Goal: Feedback & Contribution: Contribute content

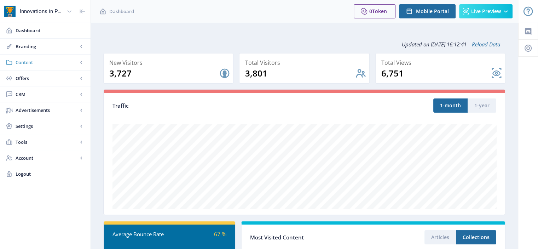
click at [47, 63] on span "Content" at bounding box center [47, 62] width 62 height 7
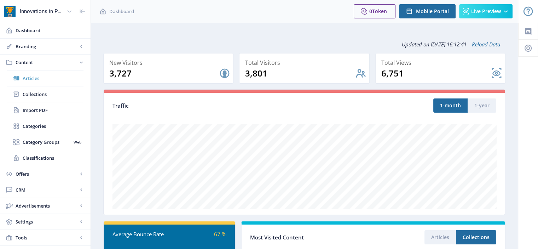
click at [49, 82] on link "Articles" at bounding box center [45, 78] width 76 height 16
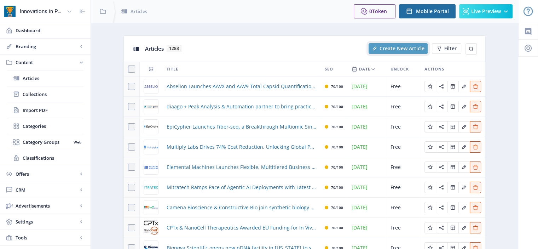
click at [414, 49] on span "Create New Article" at bounding box center [402, 49] width 45 height 6
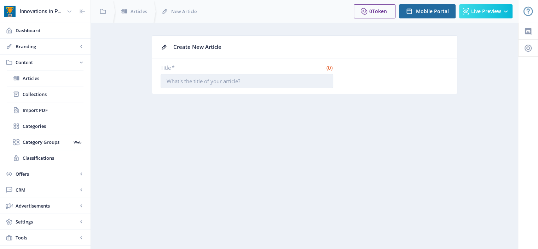
click at [228, 82] on input "Title *" at bounding box center [247, 81] width 173 height 14
paste input "CrystalsFirst to Exclusively Offer NexMRʼs Ultrafast NMR Screening Technology f…"
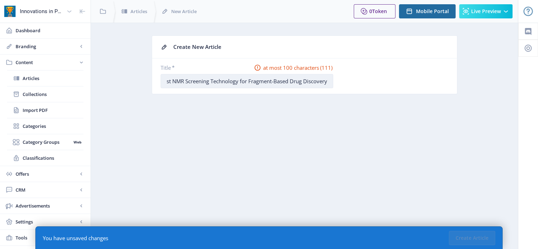
click at [193, 83] on input "CrystalsFirst to Exclusively Offer NexMRʼs Ultrafast NMR Screening Technology f…" at bounding box center [247, 81] width 173 height 14
click at [290, 76] on input "CrystalsFirst to Exclusively Offer NexMRʼs Ultrafast NMR Screening Technology f…" at bounding box center [247, 81] width 173 height 14
click at [293, 83] on input "CrystalsFirst to Exclusively Offer NexMRʼs Ultrafast NMR Screening Technology f…" at bounding box center [247, 81] width 173 height 14
click at [233, 78] on input "CrystalsFirst to Exclusively Offer NexMRʼs Ultrafast NMR Screening Technology f…" at bounding box center [247, 81] width 173 height 14
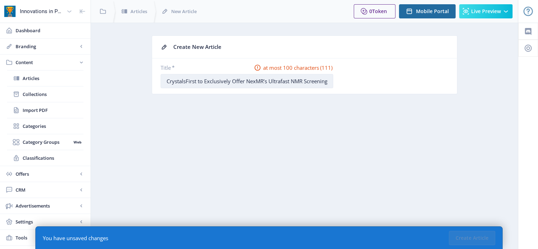
click at [314, 80] on input "CrystalsFirst to Exclusively Offer NexMRʼs Ultrafast NMR Screening Technology f…" at bounding box center [247, 81] width 173 height 14
drag, startPoint x: 250, startPoint y: 82, endPoint x: 264, endPoint y: 81, distance: 14.2
click at [264, 81] on input "CrystalsFirst to Exclusively Offer NexMRʼs Ultrafast NMR Screening Technology f…" at bounding box center [247, 81] width 173 height 14
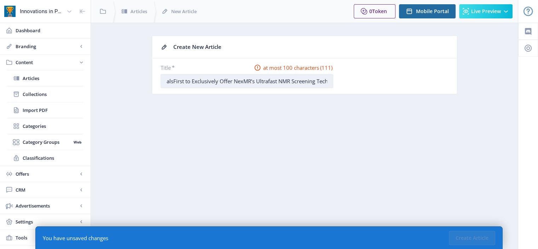
drag, startPoint x: 221, startPoint y: 82, endPoint x: 193, endPoint y: 82, distance: 28.3
click at [193, 82] on input "CrystalsFirst to Exclusively Offer NexMRʼs Ultrafast NMR Screening Technology f…" at bounding box center [247, 81] width 173 height 14
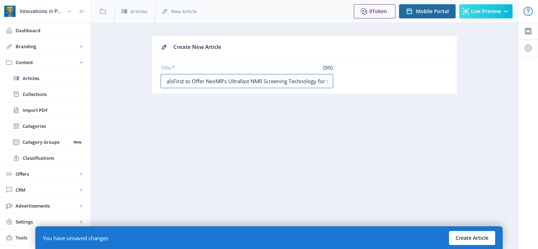
type input "CrystalsFirst to Offer NexMRʼs Ultrafast NMR Screening Technology for Fragment-…"
click at [471, 238] on button "Create Article" at bounding box center [472, 238] width 46 height 14
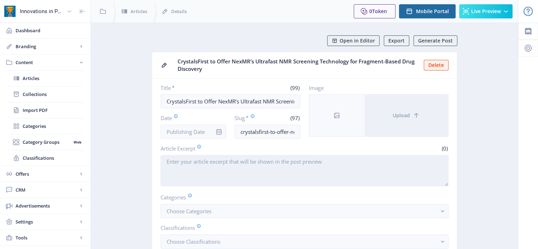
click at [206, 168] on textarea "Article Excerpt" at bounding box center [305, 170] width 288 height 31
paste textarea "[GEOGRAPHIC_DATA], [GEOGRAPHIC_DATA] and [GEOGRAPHIC_DATA], [GEOGRAPHIC_DATA], …"
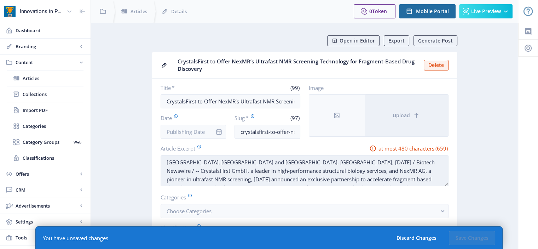
drag, startPoint x: 398, startPoint y: 161, endPoint x: 345, endPoint y: 160, distance: 53.1
click at [345, 160] on textarea "[GEOGRAPHIC_DATA], [GEOGRAPHIC_DATA] and [GEOGRAPHIC_DATA], [GEOGRAPHIC_DATA], …" at bounding box center [305, 170] width 288 height 31
click at [330, 161] on textarea "[GEOGRAPHIC_DATA], [GEOGRAPHIC_DATA] and [GEOGRAPHIC_DATA], [GEOGRAPHIC_DATA], …" at bounding box center [305, 170] width 288 height 31
drag, startPoint x: 344, startPoint y: 161, endPoint x: 293, endPoint y: 161, distance: 50.6
click at [293, 161] on textarea "[GEOGRAPHIC_DATA], [GEOGRAPHIC_DATA] and SCHLIEREN, [GEOGRAPHIC_DATA], [DATE] -…" at bounding box center [305, 170] width 288 height 31
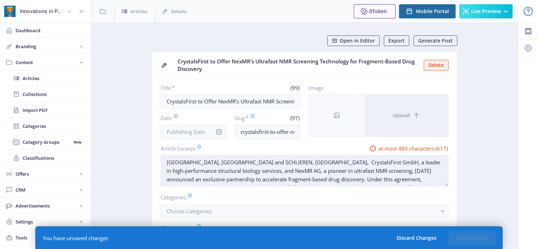
click at [167, 161] on textarea "[GEOGRAPHIC_DATA], [GEOGRAPHIC_DATA] and SCHLIEREN, [GEOGRAPHIC_DATA], Crystals…" at bounding box center [305, 170] width 288 height 31
paste textarea "[DATE] --"
click at [244, 161] on textarea "[DATE] -- [GEOGRAPHIC_DATA], [GEOGRAPHIC_DATA] and [GEOGRAPHIC_DATA], [GEOGRAPH…" at bounding box center [305, 170] width 288 height 31
click at [307, 160] on textarea "[DATE] -- [GEOGRAPHIC_DATA], [GEOGRAPHIC_DATA] and [GEOGRAPHIC_DATA], [GEOGRAPH…" at bounding box center [305, 170] width 288 height 31
click at [335, 166] on textarea "[DATE] -- [GEOGRAPHIC_DATA], [GEOGRAPHIC_DATA] and [GEOGRAPHIC_DATA], [GEOGRAPH…" at bounding box center [305, 170] width 288 height 31
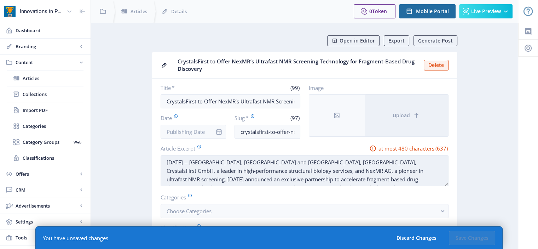
click at [336, 162] on textarea "[DATE] -- [GEOGRAPHIC_DATA], [GEOGRAPHIC_DATA] and [GEOGRAPHIC_DATA], [GEOGRAPH…" at bounding box center [305, 170] width 288 height 31
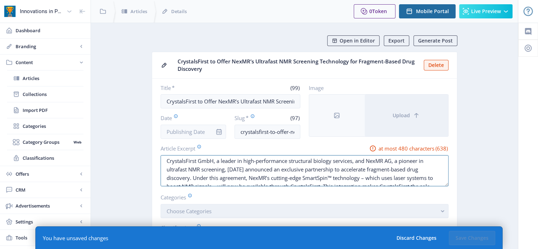
scroll to position [34, 0]
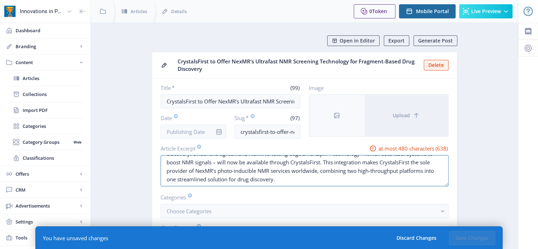
drag, startPoint x: 373, startPoint y: 168, endPoint x: 442, endPoint y: 223, distance: 88.5
click at [442, 223] on nb-card-body "Title * (99) CrystalsFirst to Offer NexMRʼs Ultrafast NMR Screening Technology …" at bounding box center [304, 182] width 305 height 206
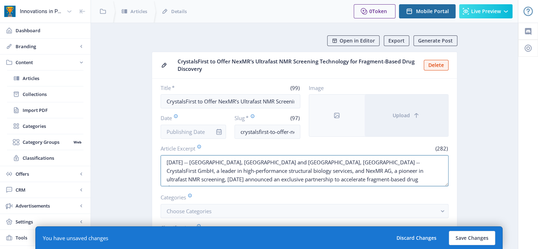
drag, startPoint x: 379, startPoint y: 179, endPoint x: 115, endPoint y: 142, distance: 266.3
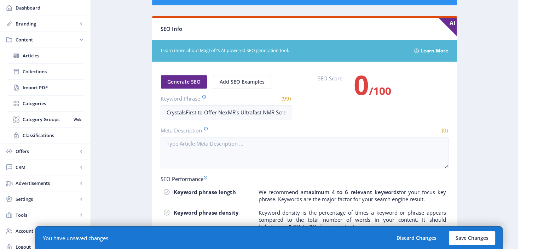
scroll to position [384, 0]
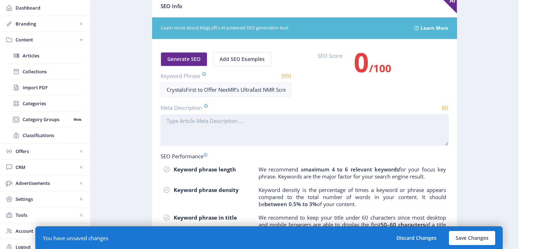
type textarea "[DATE] -- [GEOGRAPHIC_DATA], [GEOGRAPHIC_DATA] and [GEOGRAPHIC_DATA], [GEOGRAPH…"
click at [197, 139] on textarea "Meta Description" at bounding box center [305, 129] width 288 height 31
paste textarea "[DATE] -- [GEOGRAPHIC_DATA], [GEOGRAPHIC_DATA] and [GEOGRAPHIC_DATA], [GEOGRAPH…"
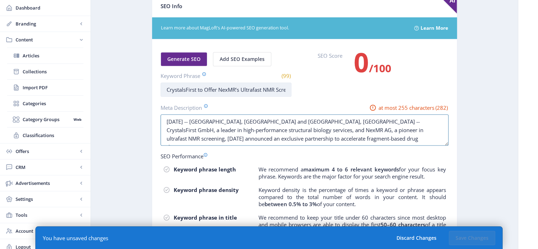
type textarea "[DATE] -- [GEOGRAPHIC_DATA], [GEOGRAPHIC_DATA] and [GEOGRAPHIC_DATA], [GEOGRAPH…"
drag, startPoint x: 199, startPoint y: 88, endPoint x: 513, endPoint y: 69, distance: 313.9
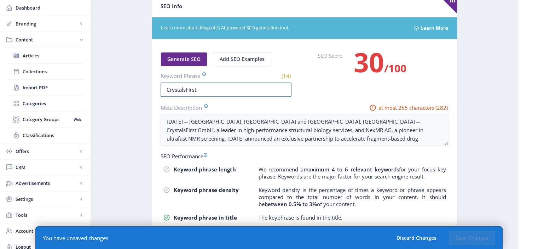
scroll to position [0, 0]
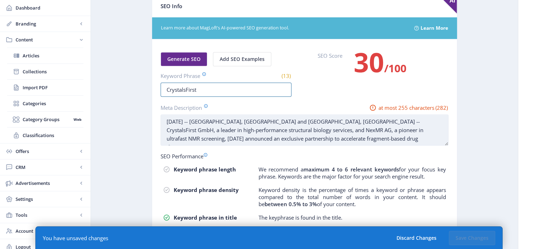
type input "CrystalsFirst"
drag, startPoint x: 268, startPoint y: 128, endPoint x: 391, endPoint y: 118, distance: 123.6
click at [391, 118] on textarea "[DATE] -- [GEOGRAPHIC_DATA], [GEOGRAPHIC_DATA] and [GEOGRAPHIC_DATA], [GEOGRAPH…" at bounding box center [305, 129] width 288 height 31
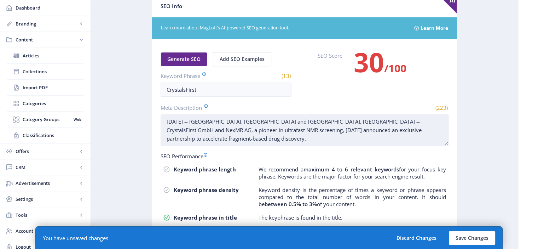
click at [291, 135] on textarea "[DATE] -- [GEOGRAPHIC_DATA], [GEOGRAPHIC_DATA] and [GEOGRAPHIC_DATA], [GEOGRAPH…" at bounding box center [305, 129] width 288 height 31
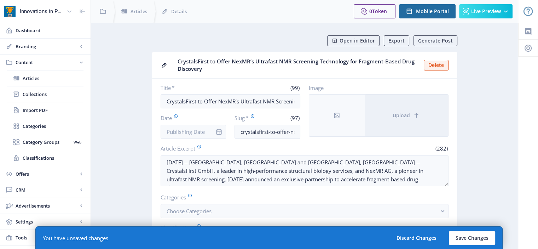
type textarea "[DATE] -- [GEOGRAPHIC_DATA], [GEOGRAPHIC_DATA] and [GEOGRAPHIC_DATA], [GEOGRAPH…"
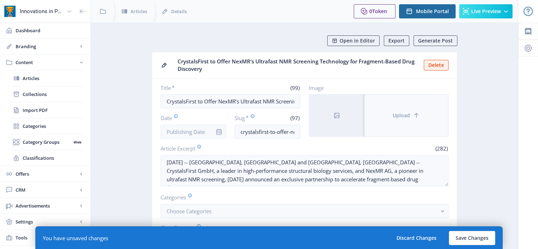
click at [389, 119] on button "Upload" at bounding box center [407, 116] width 84 height 42
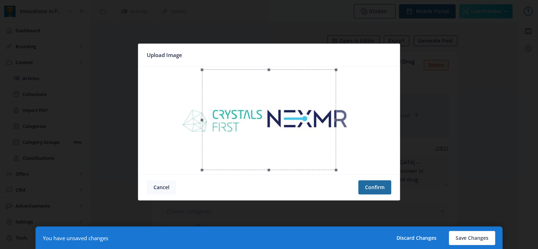
click at [166, 188] on button "Cancel" at bounding box center [161, 187] width 29 height 14
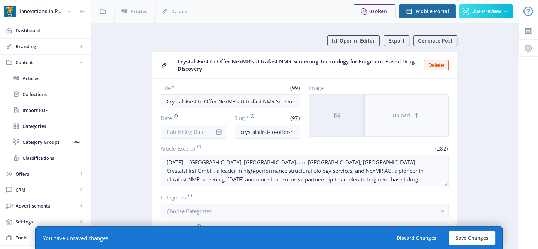
click at [414, 120] on button "Upload" at bounding box center [407, 116] width 84 height 42
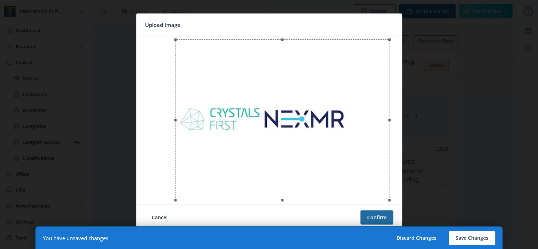
drag, startPoint x: 235, startPoint y: 142, endPoint x: 272, endPoint y: 143, distance: 37.2
click at [272, 143] on div at bounding box center [283, 119] width 214 height 161
drag, startPoint x: 391, startPoint y: 200, endPoint x: 345, endPoint y: 171, distance: 53.6
click at [345, 171] on div at bounding box center [269, 120] width 260 height 162
drag, startPoint x: 305, startPoint y: 136, endPoint x: 307, endPoint y: 155, distance: 19.9
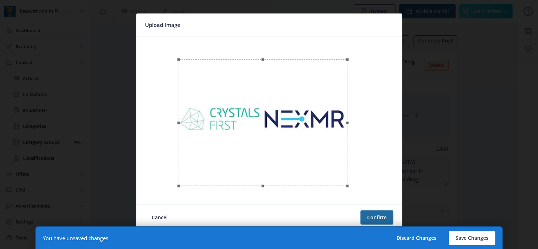
click at [307, 155] on div at bounding box center [263, 122] width 169 height 127
drag, startPoint x: 347, startPoint y: 184, endPoint x: 344, endPoint y: 179, distance: 4.9
click at [344, 179] on div at bounding box center [262, 121] width 166 height 125
click at [309, 156] on div at bounding box center [262, 118] width 166 height 125
click at [377, 217] on button "Confirm" at bounding box center [377, 217] width 33 height 14
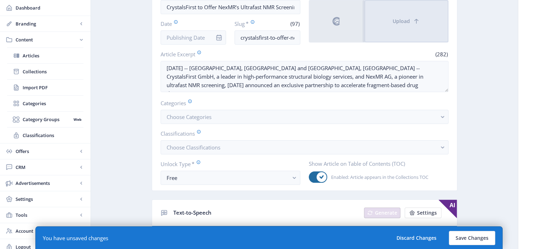
scroll to position [70, 0]
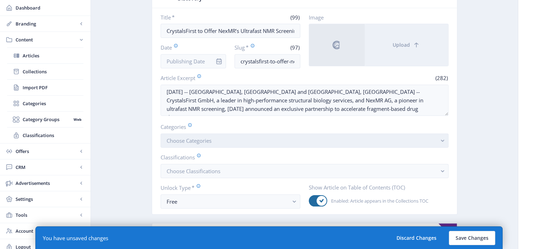
click at [237, 140] on button "Choose Categories" at bounding box center [305, 140] width 288 height 14
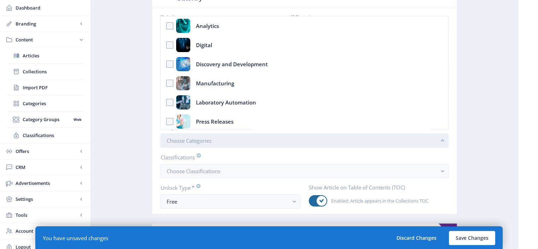
scroll to position [0, 0]
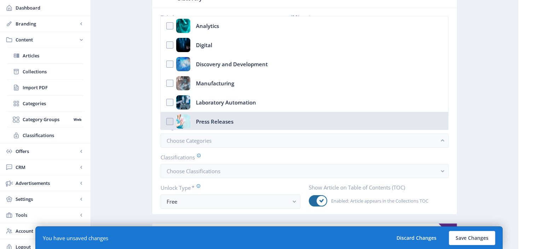
click at [236, 122] on nb-option "Press Releases" at bounding box center [304, 121] width 287 height 19
checkbox input "true"
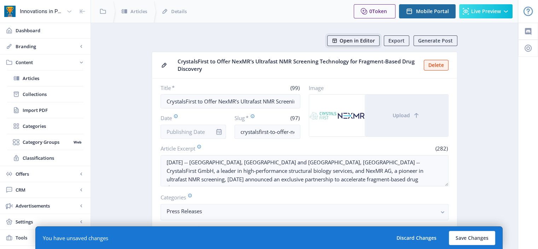
click at [364, 45] on button "Open in Editor" at bounding box center [353, 40] width 52 height 11
click at [466, 238] on button "Save Changes" at bounding box center [472, 238] width 46 height 14
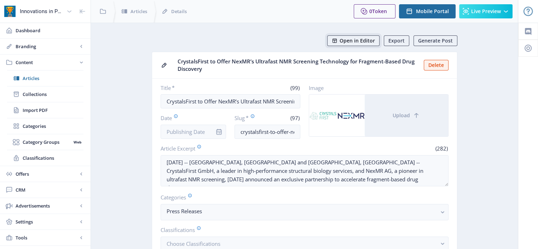
click at [351, 40] on span "Open in Editor" at bounding box center [357, 41] width 35 height 6
click at [207, 137] on input "Date" at bounding box center [194, 132] width 66 height 14
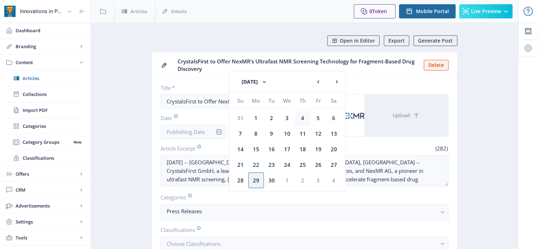
click at [303, 119] on div "4" at bounding box center [303, 118] width 16 height 16
type input "[DATE]"
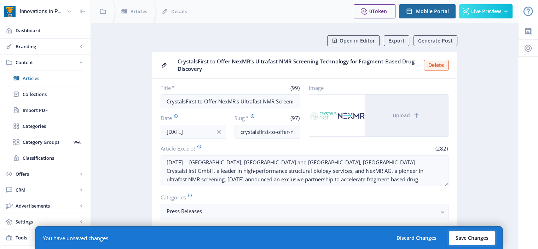
click at [462, 236] on button "Save Changes" at bounding box center [472, 238] width 46 height 14
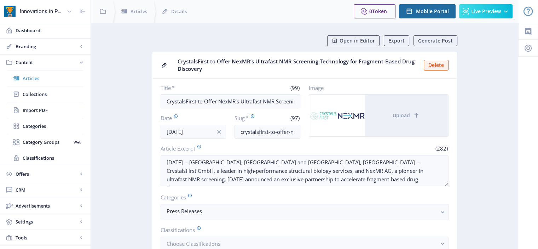
click at [49, 78] on span "Articles" at bounding box center [53, 78] width 61 height 7
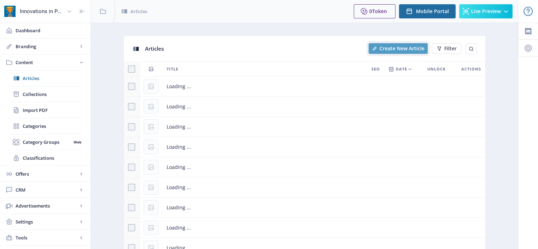
click at [404, 49] on span "Create New Article" at bounding box center [402, 49] width 45 height 6
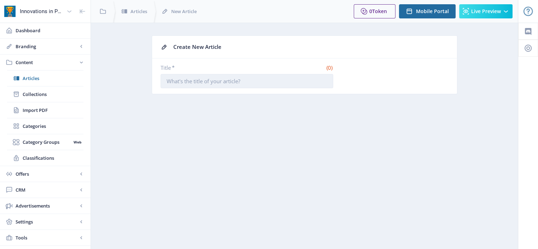
click at [217, 81] on input "Title *" at bounding box center [247, 81] width 173 height 14
paste input "Ginkgo Datapoints and Apheris Launch Antibody Developability Consortium; Ginkgo…"
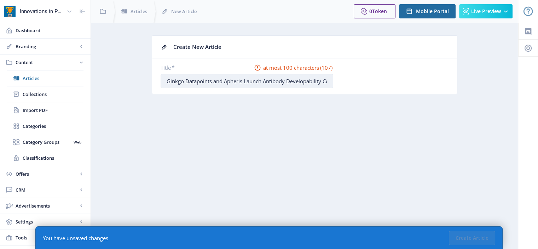
scroll to position [0, 122]
click at [198, 80] on input "Ginkgo Datapoints and Apheris Launch Antibody Developability Consortium; Ginkgo…" at bounding box center [247, 81] width 173 height 14
drag, startPoint x: 328, startPoint y: 81, endPoint x: 310, endPoint y: 80, distance: 17.7
click at [310, 80] on input "Ginkgo Datapoints and Apheris Launch Antibody Developability Consortium; Ginkgo…" at bounding box center [247, 81] width 173 height 14
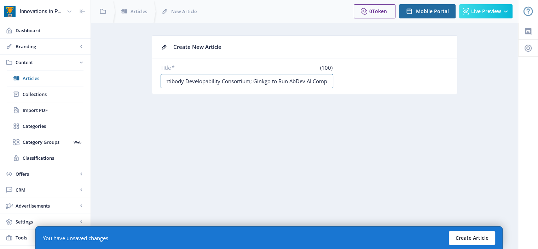
type input "Ginkgo Datapoints and Apheris Launch Antibody Developability Consortium; Ginkgo…"
click at [459, 236] on button "Create Article" at bounding box center [472, 238] width 46 height 14
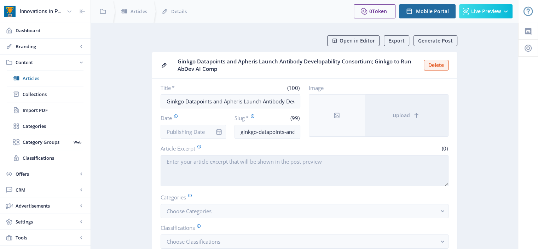
click at [224, 180] on textarea "Article Excerpt" at bounding box center [305, 170] width 288 height 31
paste textarea "[GEOGRAPHIC_DATA]; [DATE] (Business Wire) – Ginkgo Bioworks (NYSE: DNA) [DATE] …"
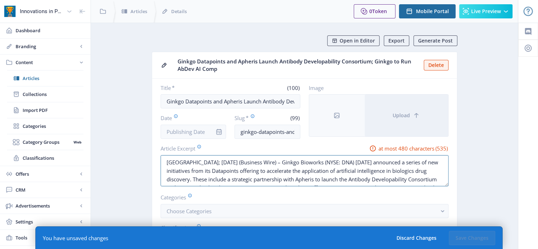
drag, startPoint x: 191, startPoint y: 160, endPoint x: 149, endPoint y: 161, distance: 42.1
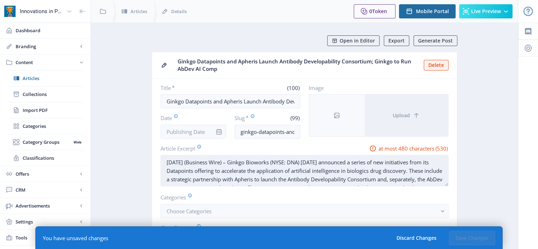
click at [211, 162] on textarea "[DATE] (Business Wire) – Ginkgo Bioworks (NYSE: DNA) [DATE] announced a series …" at bounding box center [305, 170] width 288 height 31
drag, startPoint x: 345, startPoint y: 164, endPoint x: 314, endPoint y: 161, distance: 31.0
click at [314, 161] on textarea "[DATE] -- [US_STATE], [GEOGRAPHIC_DATA] -- Ginkgo Bioworks (NYSE: DNA) [DATE] a…" at bounding box center [305, 170] width 288 height 31
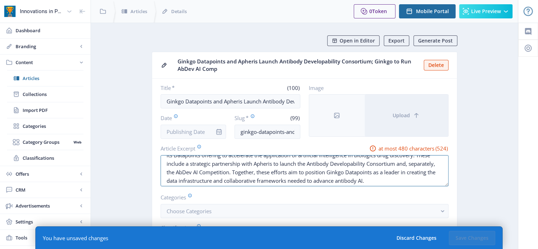
scroll to position [17, 0]
drag, startPoint x: 423, startPoint y: 171, endPoint x: 427, endPoint y: 191, distance: 20.1
click at [427, 191] on nb-card-body "Title * (100) Ginkgo Datapoints and Apheris Launch Antibody Developability Cons…" at bounding box center [304, 182] width 305 height 206
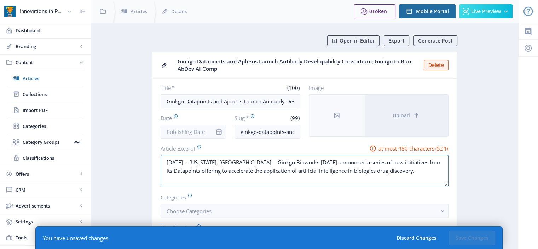
scroll to position [0, 0]
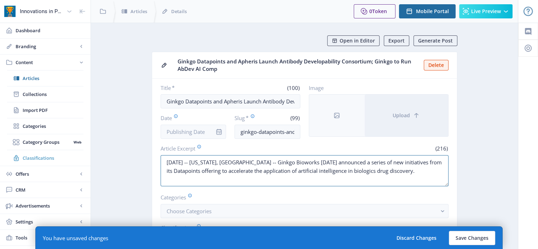
drag, startPoint x: 434, startPoint y: 167, endPoint x: 56, endPoint y: 149, distance: 379.2
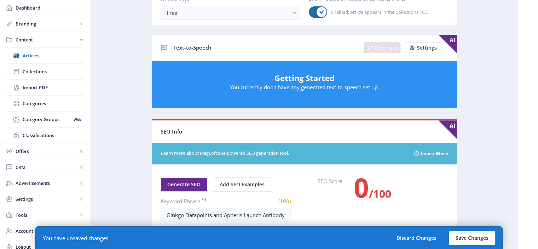
type textarea "[DATE] -- [US_STATE], [GEOGRAPHIC_DATA] -- Ginkgo Bioworks [DATE] announced a s…"
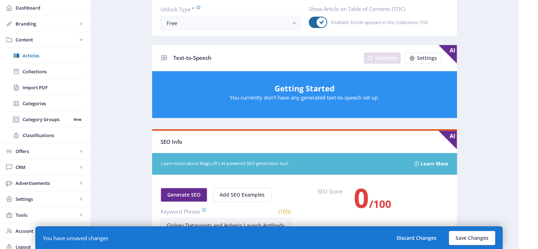
click at [251, 46] on div "Text-to-Speech Generate Settings AI" at bounding box center [304, 58] width 305 height 26
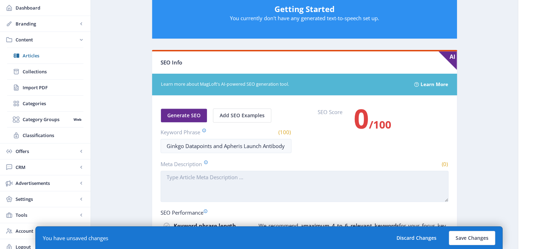
scroll to position [329, 0]
click at [227, 181] on textarea "Meta Description" at bounding box center [305, 185] width 288 height 31
paste textarea "[DATE] -- [US_STATE], [GEOGRAPHIC_DATA] -- Ginkgo Bioworks [DATE] announced a s…"
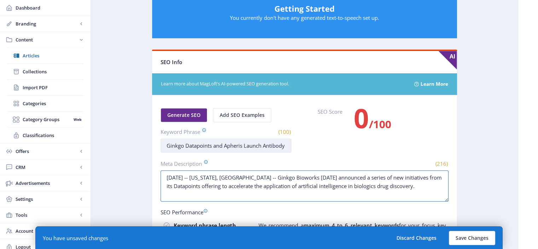
type textarea "[DATE] -- [US_STATE], [GEOGRAPHIC_DATA] -- Ginkgo Bioworks [DATE] announced a s…"
drag, startPoint x: 187, startPoint y: 145, endPoint x: 458, endPoint y: 128, distance: 271.7
click at [458, 128] on app-content-article "Open in Editor Export Generate Post Ginkgo Datapoints and Apheris Launch Antibo…" at bounding box center [304, 44] width 402 height 675
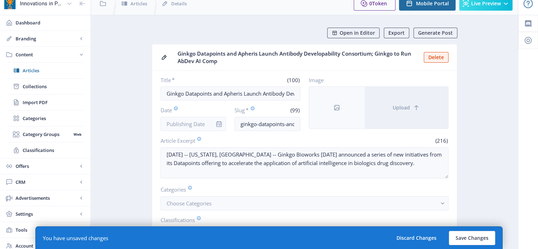
scroll to position [1, 0]
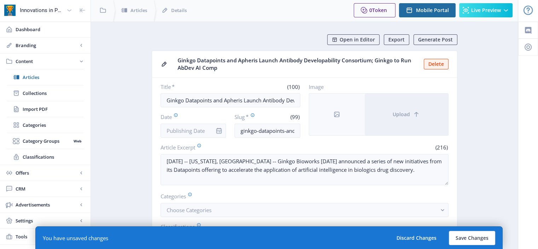
type input "Ginkgo"
click at [229, 217] on nb-card-body "Title * (100) Ginkgo Datapoints and Apheris Launch Antibody Developability Cons…" at bounding box center [304, 181] width 305 height 206
click at [230, 216] on nb-card-body "Title * (100) Ginkgo Datapoints and Apheris Launch Antibody Developability Cons…" at bounding box center [304, 181] width 305 height 206
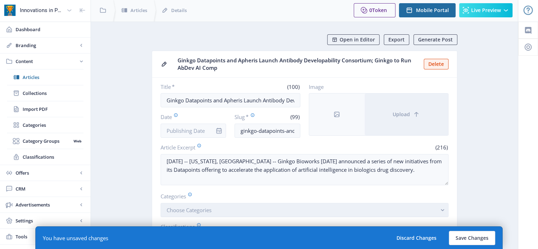
click at [240, 210] on button "Choose Categories" at bounding box center [305, 210] width 288 height 14
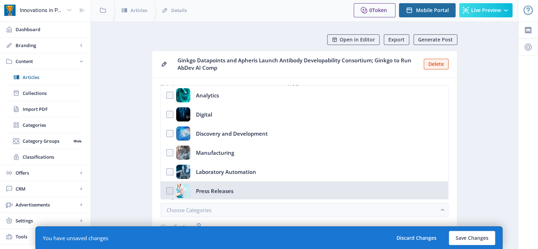
click at [227, 193] on div "Press Releases" at bounding box center [215, 191] width 38 height 14
checkbox input "true"
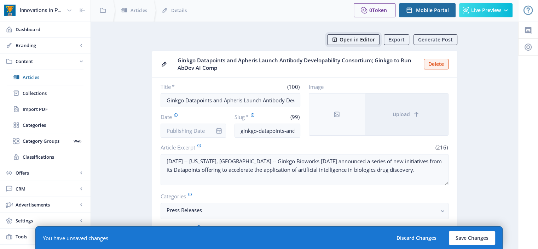
click at [357, 38] on span "Open in Editor" at bounding box center [357, 40] width 35 height 6
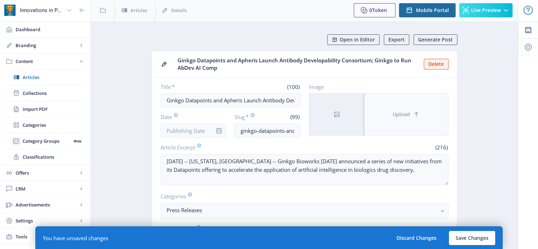
click at [373, 106] on button "Upload" at bounding box center [407, 114] width 84 height 42
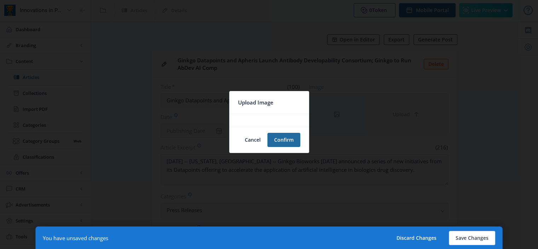
scroll to position [0, 0]
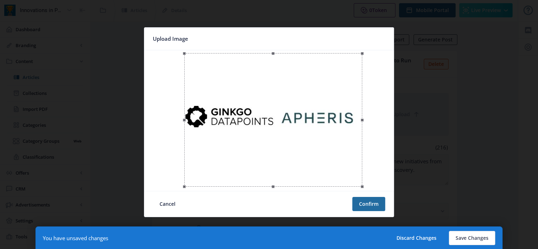
drag, startPoint x: 336, startPoint y: 176, endPoint x: 340, endPoint y: 176, distance: 4.3
click at [340, 176] on div at bounding box center [273, 119] width 178 height 133
drag, startPoint x: 364, startPoint y: 187, endPoint x: 355, endPoint y: 175, distance: 14.4
click at [354, 175] on div at bounding box center [268, 116] width 169 height 127
click at [379, 204] on button "Confirm" at bounding box center [369, 204] width 33 height 14
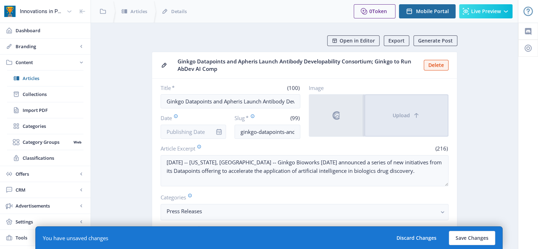
scroll to position [1, 0]
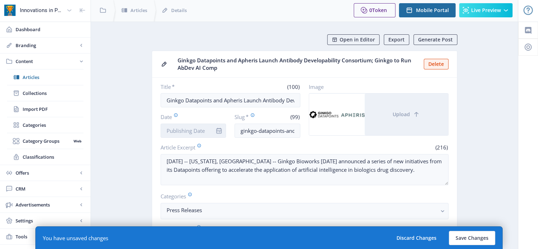
click at [198, 131] on input "Date" at bounding box center [194, 131] width 66 height 14
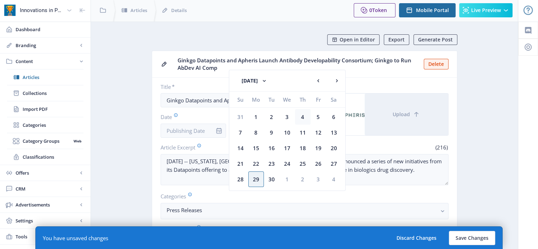
click at [307, 117] on div "4" at bounding box center [303, 117] width 16 height 16
type input "[DATE]"
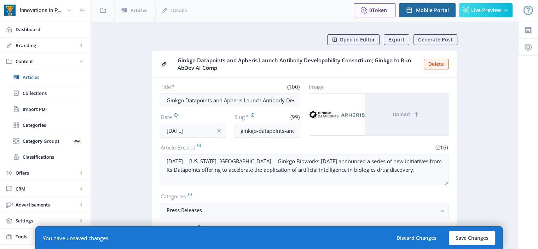
click at [401, 74] on nb-card-header "Ginkgo Datapoints and Apheris Launch Antibody Developability Consortium; Ginkgo…" at bounding box center [304, 64] width 305 height 27
click at [477, 238] on button "Save Changes" at bounding box center [472, 238] width 46 height 14
click at [468, 242] on button "Save Changes" at bounding box center [472, 238] width 46 height 14
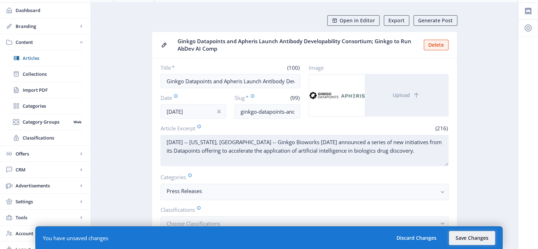
scroll to position [0, 0]
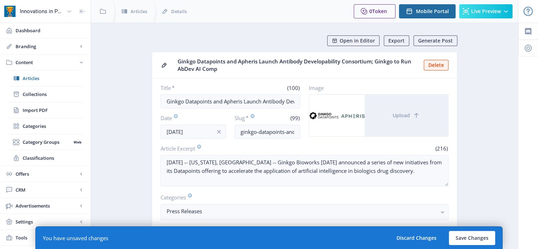
click at [292, 197] on label "Categories" at bounding box center [302, 197] width 282 height 8
click at [470, 245] on button "Save Changes" at bounding box center [472, 238] width 46 height 14
click at [471, 239] on button "Save Changes" at bounding box center [472, 238] width 46 height 14
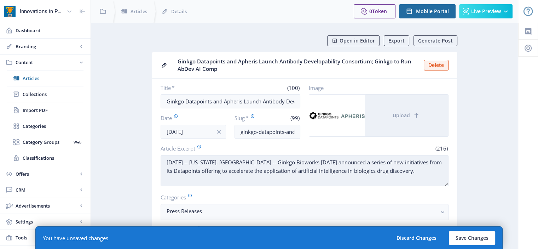
click at [370, 178] on textarea "[DATE] -- [US_STATE], [GEOGRAPHIC_DATA] -- Ginkgo Bioworks [DATE] announced a s…" at bounding box center [305, 170] width 288 height 31
click at [410, 181] on textarea "[DATE] -- [US_STATE], [GEOGRAPHIC_DATA] -- Ginkgo Bioworks [DATE] announced a s…" at bounding box center [305, 170] width 288 height 31
